Goal: Task Accomplishment & Management: Complete application form

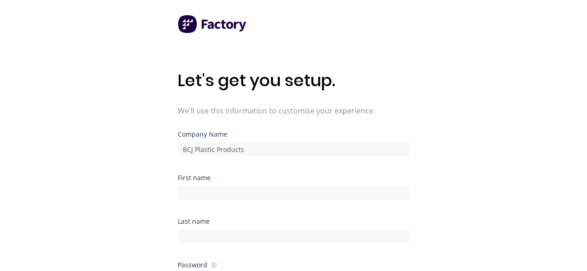
scroll to position [57, 0]
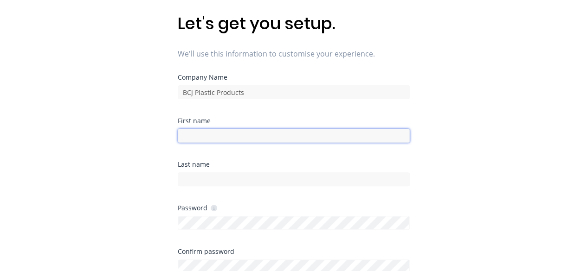
click at [341, 140] on input at bounding box center [294, 136] width 232 height 14
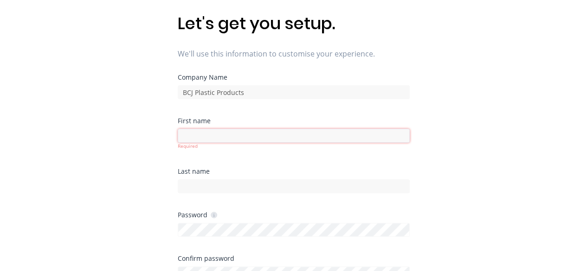
click at [238, 135] on input at bounding box center [294, 136] width 232 height 14
click at [282, 135] on input at bounding box center [294, 136] width 232 height 14
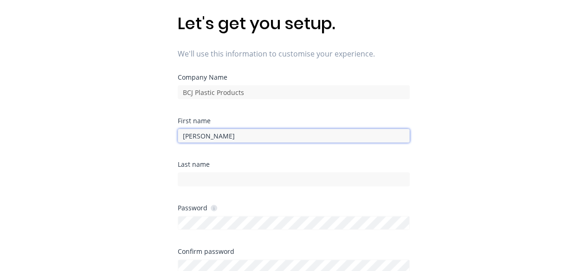
type input "[PERSON_NAME]"
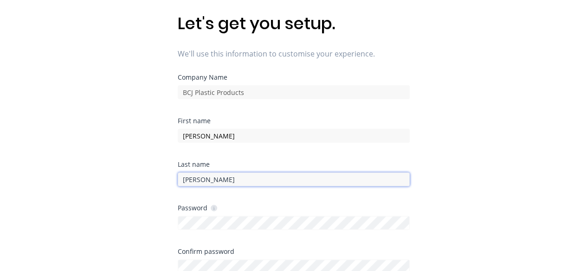
type input "[PERSON_NAME]"
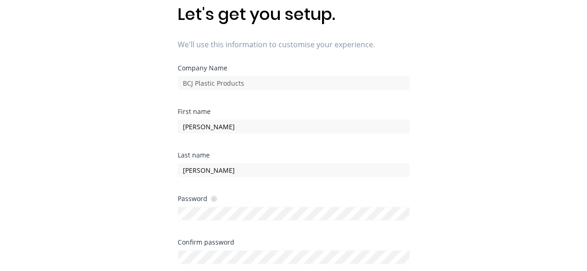
scroll to position [232, 0]
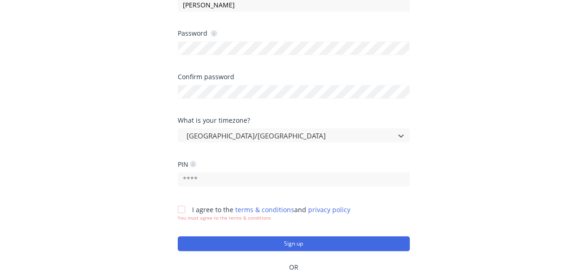
click at [178, 237] on button "Sign up" at bounding box center [294, 244] width 232 height 15
click at [180, 213] on div at bounding box center [181, 209] width 19 height 19
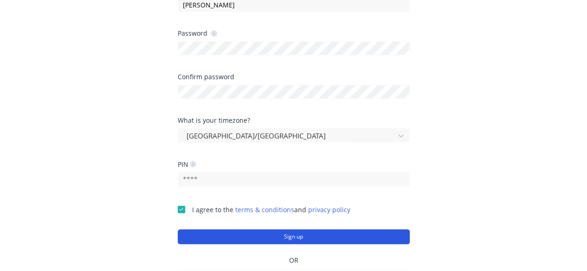
click at [204, 237] on button "Sign up" at bounding box center [294, 237] width 232 height 15
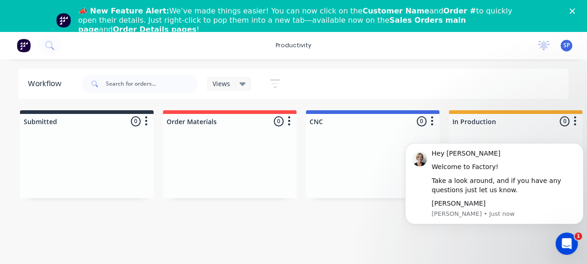
click at [575, 13] on div "📣 New Feature Alert: We’ve made things easier! You can now click on the Custome…" at bounding box center [293, 20] width 587 height 33
click at [575, 8] on icon "Close" at bounding box center [572, 11] width 6 height 6
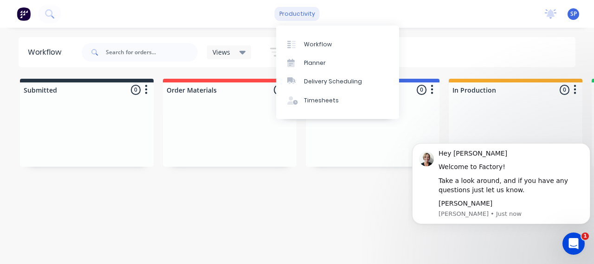
click at [294, 16] on div "productivity" at bounding box center [297, 14] width 45 height 14
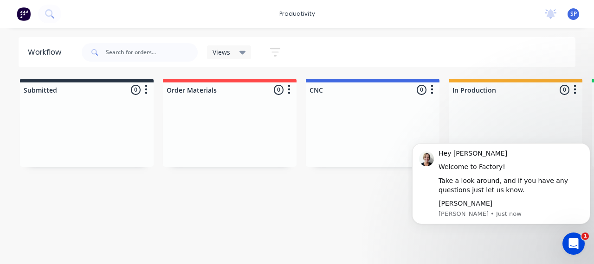
click at [438, 25] on div "productivity productivity Workflow Planner Delivery Scheduling Timesheets No ne…" at bounding box center [297, 14] width 594 height 28
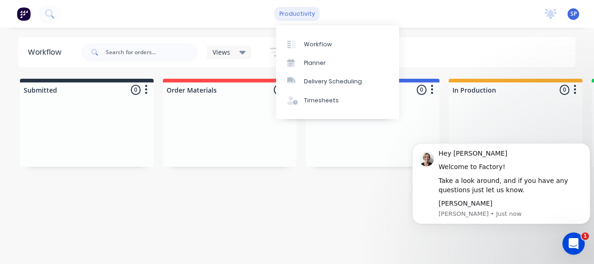
click at [304, 12] on div "productivity" at bounding box center [297, 14] width 45 height 14
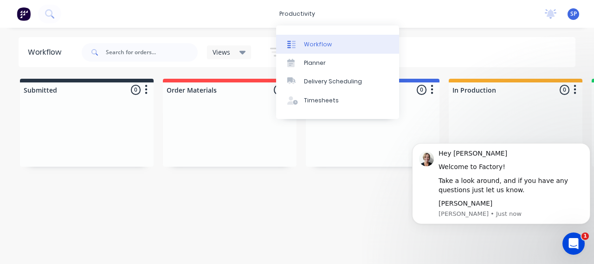
click at [323, 39] on link "Workflow" at bounding box center [337, 44] width 123 height 19
click at [308, 64] on div "Planner" at bounding box center [315, 63] width 22 height 8
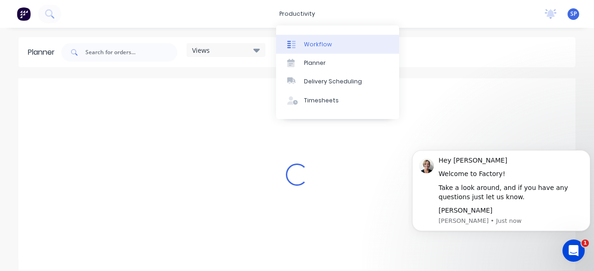
scroll to position [0, 1485]
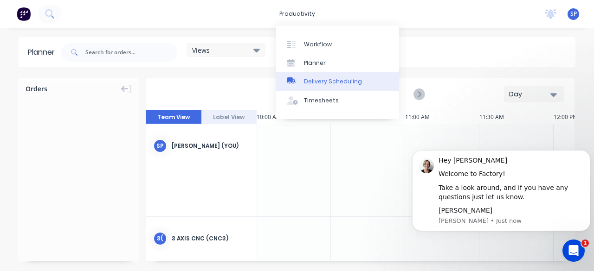
click at [318, 82] on div "Delivery Scheduling" at bounding box center [333, 81] width 58 height 8
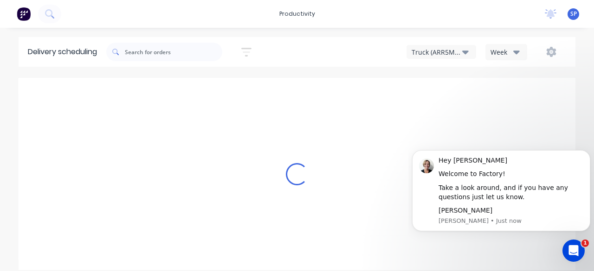
type input "Aug 10 - Aug 16"
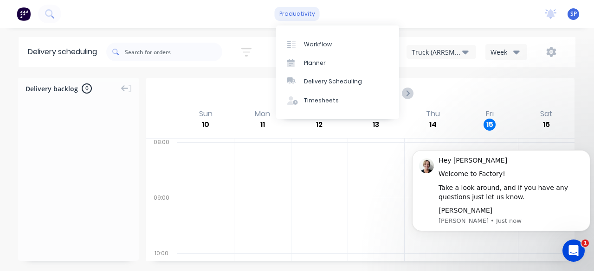
click at [307, 17] on div "productivity" at bounding box center [297, 14] width 45 height 14
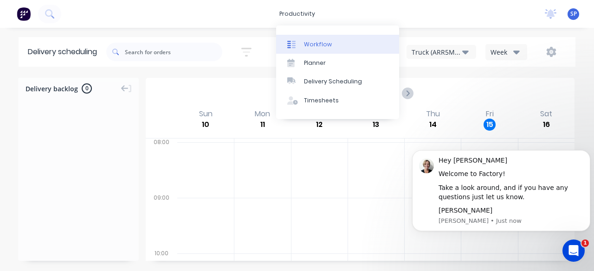
click at [324, 40] on div "Workflow" at bounding box center [318, 44] width 28 height 8
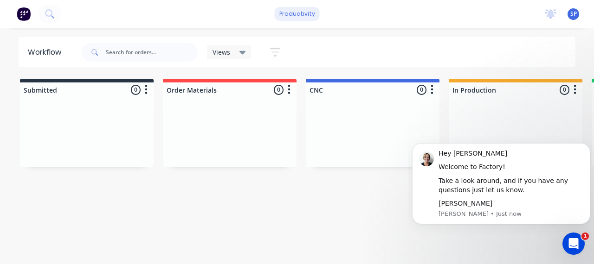
click at [296, 16] on div "productivity" at bounding box center [297, 14] width 45 height 14
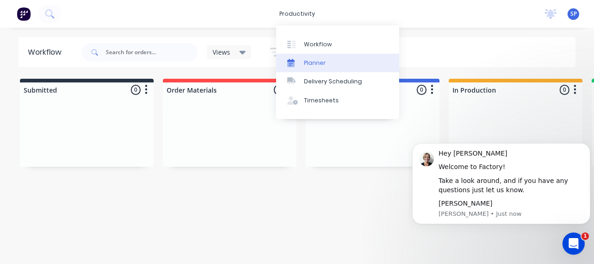
click at [305, 59] on div "Planner" at bounding box center [315, 63] width 22 height 8
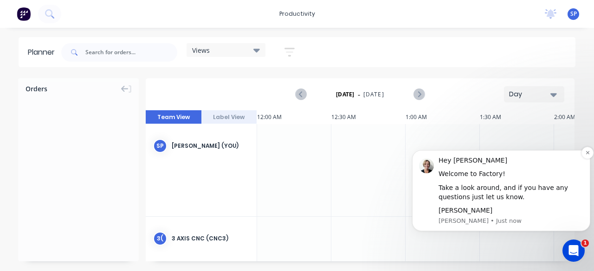
scroll to position [0, 1485]
click at [585, 150] on button "Dismiss notification" at bounding box center [587, 153] width 12 height 12
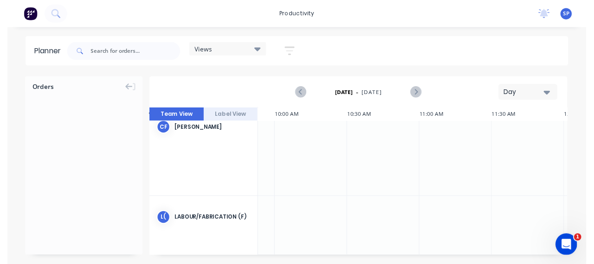
scroll to position [276, 1467]
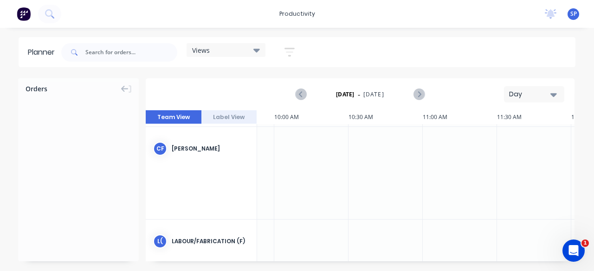
click at [264, 54] on div "Views" at bounding box center [226, 50] width 79 height 14
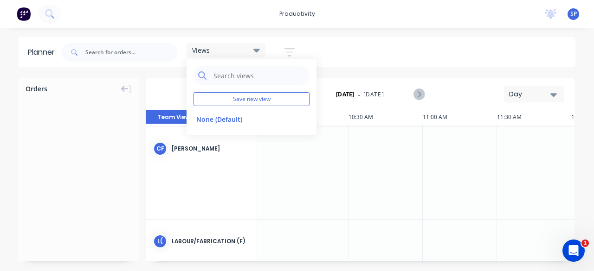
click at [257, 52] on icon at bounding box center [256, 51] width 6 height 4
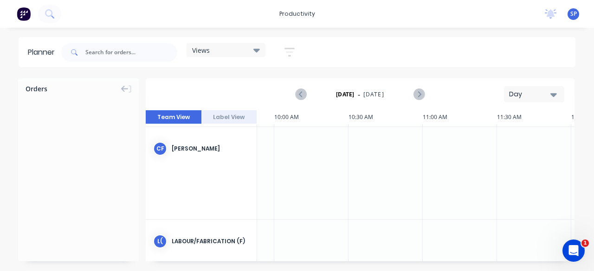
click at [292, 54] on icon "button" at bounding box center [289, 52] width 10 height 12
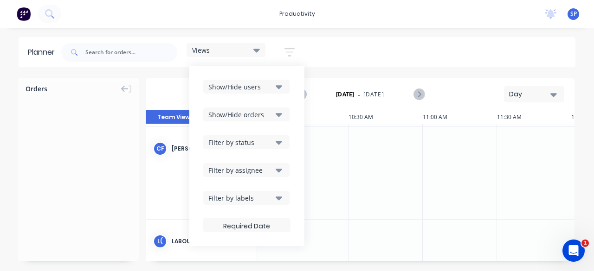
click at [348, 58] on div "Views Save new view None (Default) edit Show/Hide users Show/Hide orders Filter…" at bounding box center [317, 53] width 516 height 28
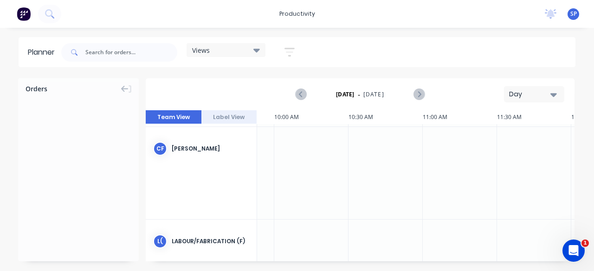
click at [364, 23] on div "productivity productivity Workflow Planner Delivery Scheduling Timesheets No ne…" at bounding box center [297, 14] width 594 height 28
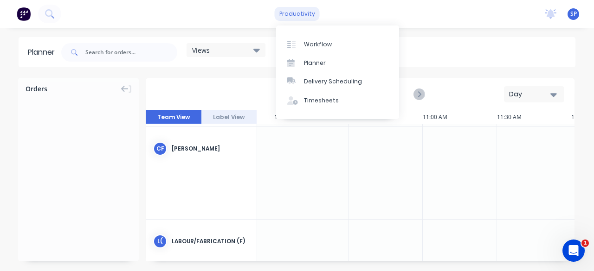
click at [308, 16] on div "productivity" at bounding box center [297, 14] width 45 height 14
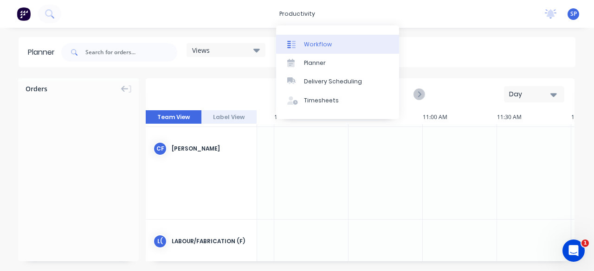
click at [316, 42] on div "Workflow" at bounding box center [318, 44] width 28 height 8
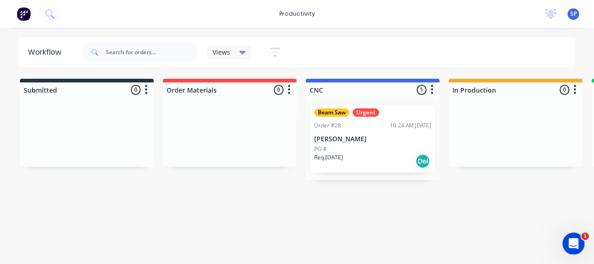
click at [357, 146] on div "PO #" at bounding box center [372, 149] width 117 height 8
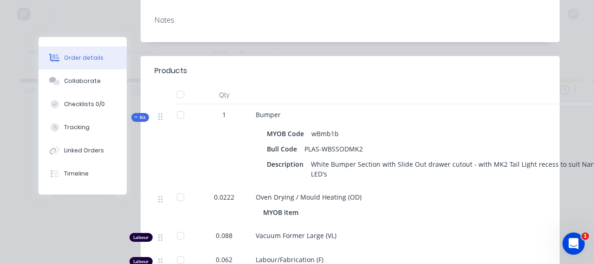
scroll to position [261, 0]
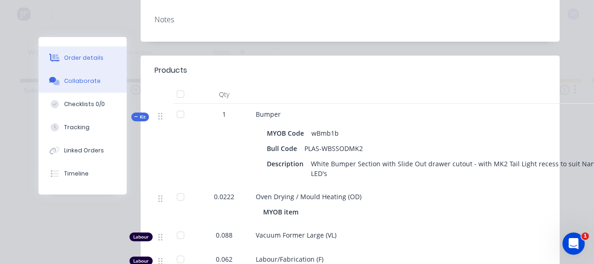
click at [84, 91] on button "Collaborate" at bounding box center [83, 81] width 88 height 23
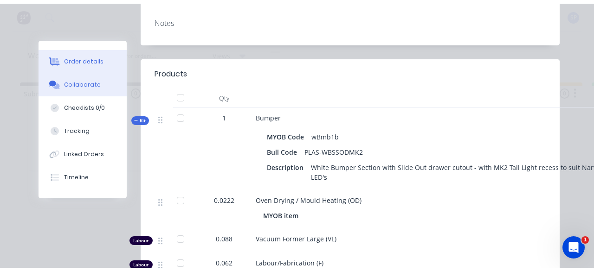
scroll to position [0, 0]
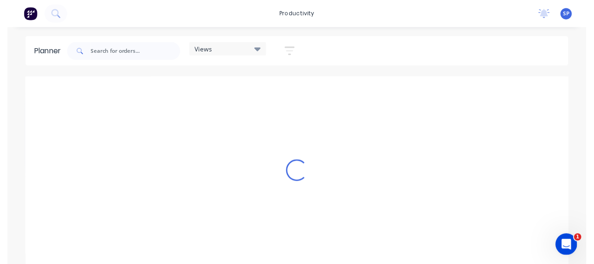
scroll to position [0, 1485]
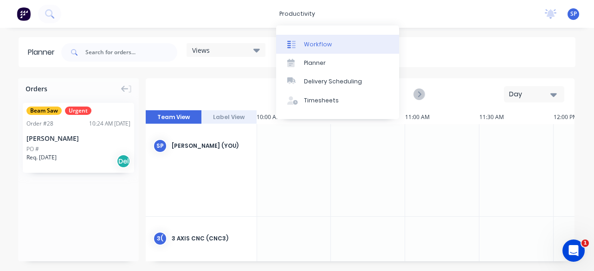
click at [314, 47] on div "Workflow" at bounding box center [318, 44] width 28 height 8
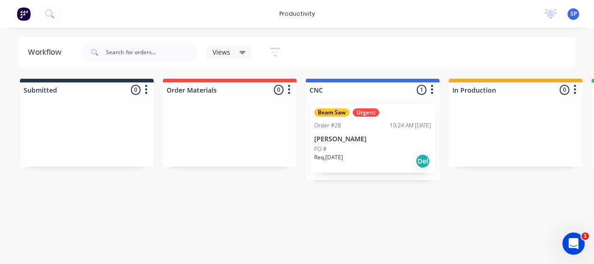
click at [359, 139] on p "Tiffani Makharti" at bounding box center [372, 139] width 117 height 8
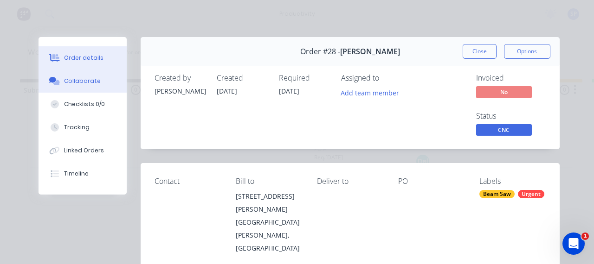
click at [82, 83] on div "Collaborate" at bounding box center [82, 81] width 37 height 8
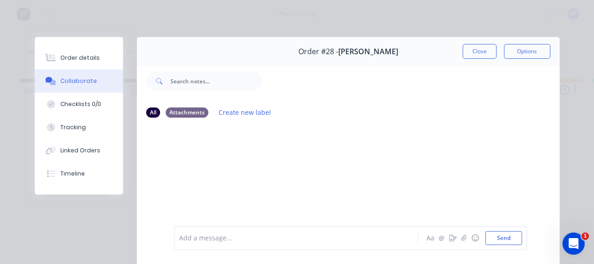
click at [186, 106] on div "All Attachments Create new label" at bounding box center [348, 112] width 404 height 13
click at [187, 114] on div "Attachments" at bounding box center [187, 112] width 43 height 10
drag, startPoint x: 188, startPoint y: 113, endPoint x: 405, endPoint y: 176, distance: 225.1
click at [405, 176] on div at bounding box center [348, 176] width 423 height 100
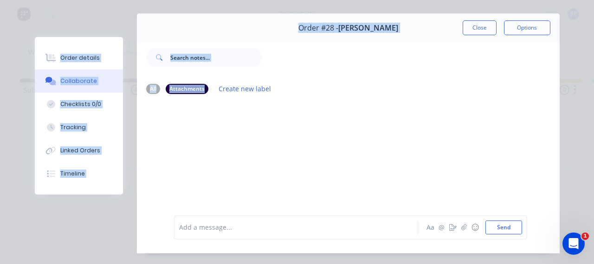
scroll to position [48, 0]
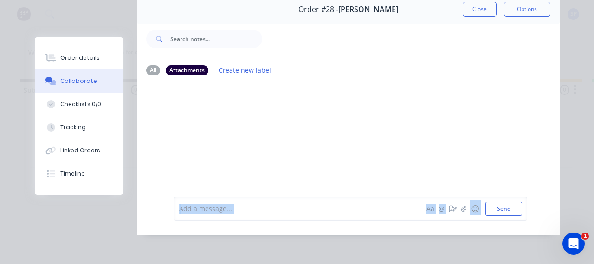
drag, startPoint x: 405, startPoint y: 176, endPoint x: 454, endPoint y: 180, distance: 49.4
click at [454, 180] on div at bounding box center [348, 134] width 423 height 100
drag, startPoint x: 454, startPoint y: 180, endPoint x: 461, endPoint y: 206, distance: 26.9
click at [461, 206] on icon "button" at bounding box center [464, 209] width 6 height 6
click at [364, 144] on div at bounding box center [348, 134] width 423 height 100
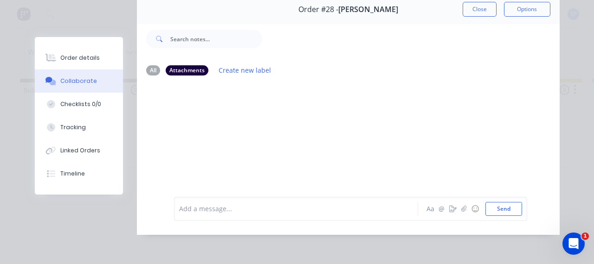
scroll to position [0, 0]
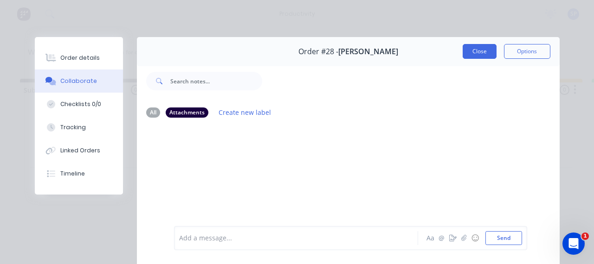
click at [466, 48] on button "Close" at bounding box center [480, 51] width 34 height 15
